Goal: Transaction & Acquisition: Purchase product/service

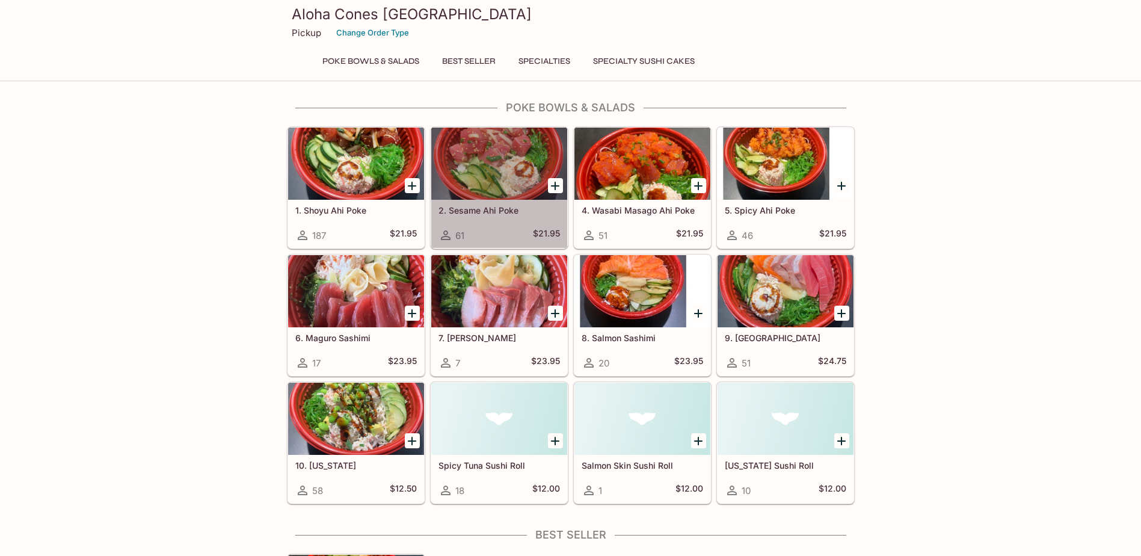
click at [475, 155] on div at bounding box center [499, 163] width 136 height 72
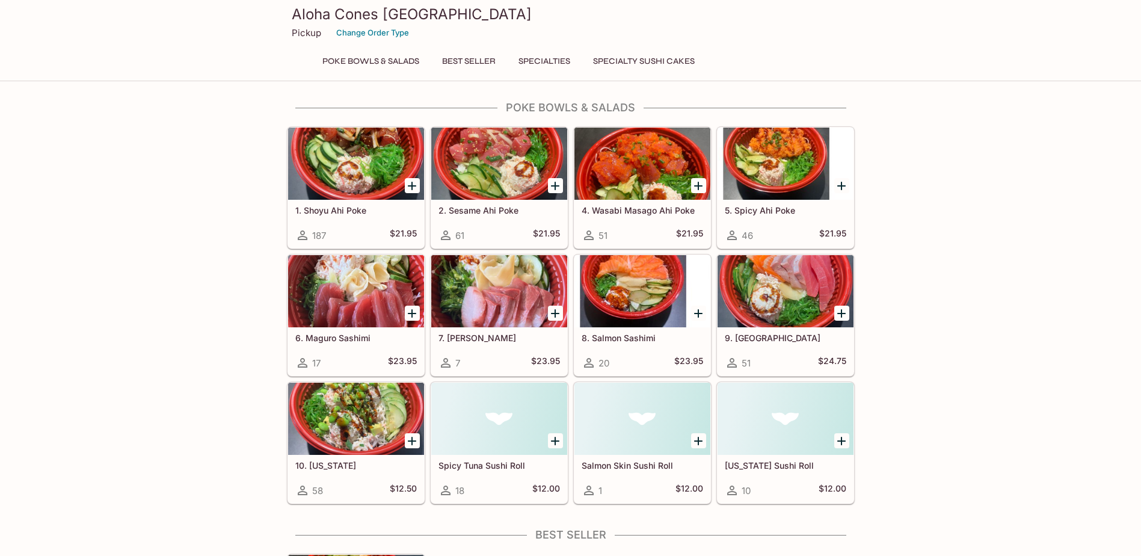
click at [648, 281] on div at bounding box center [642, 291] width 136 height 72
